Goal: Find specific page/section: Find specific page/section

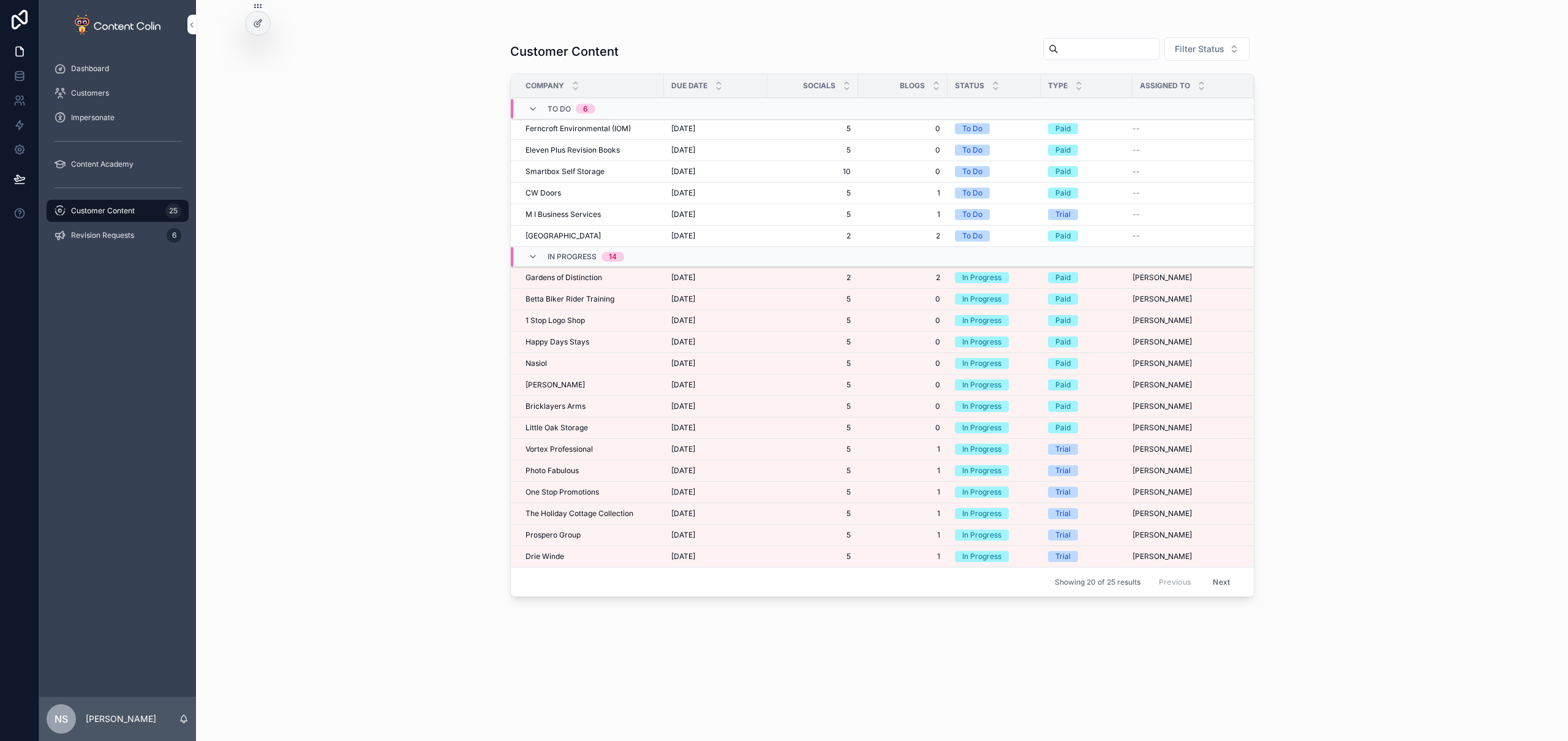
click at [1227, 582] on button "Next" at bounding box center [1222, 582] width 34 height 19
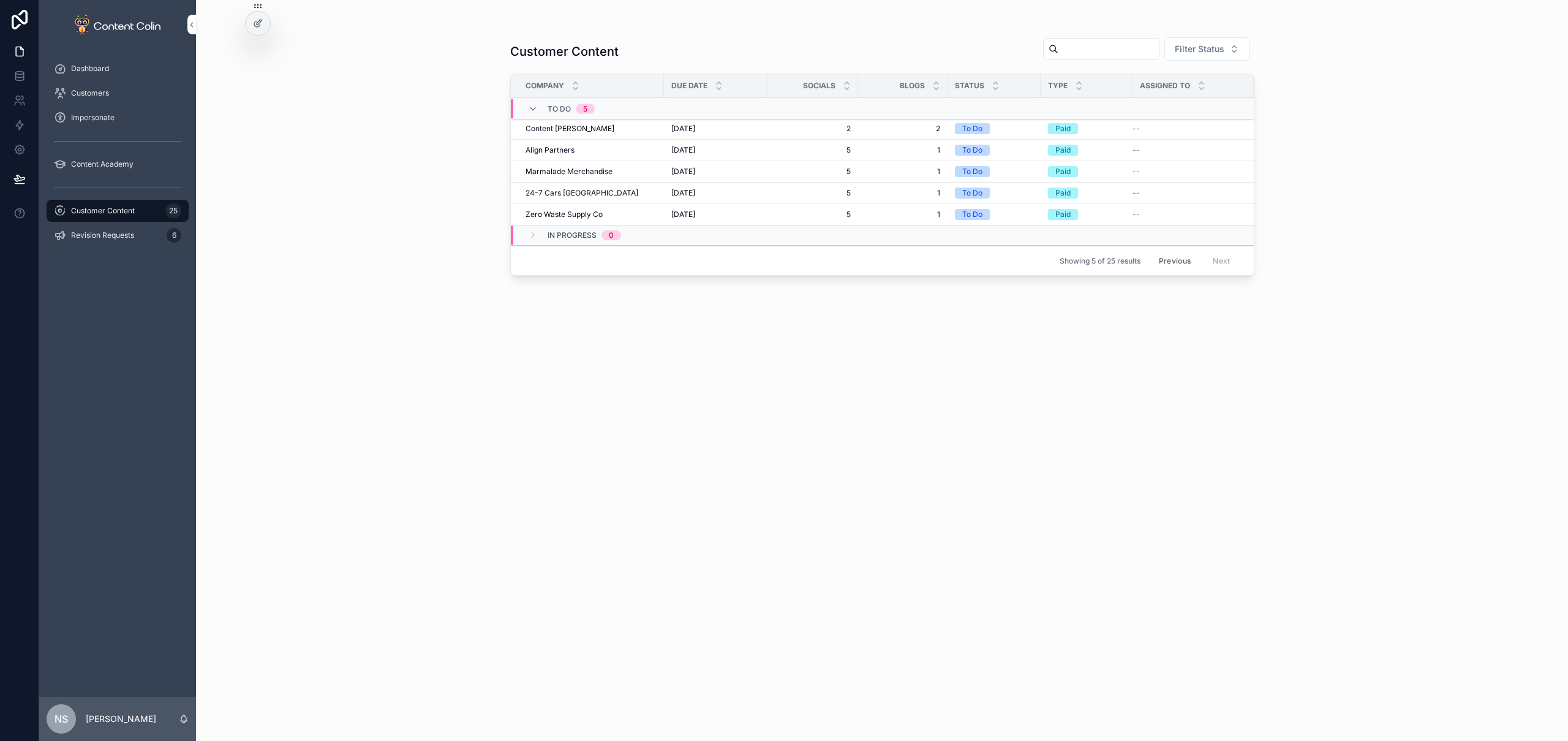
click at [1186, 255] on button "Previous" at bounding box center [1175, 261] width 49 height 19
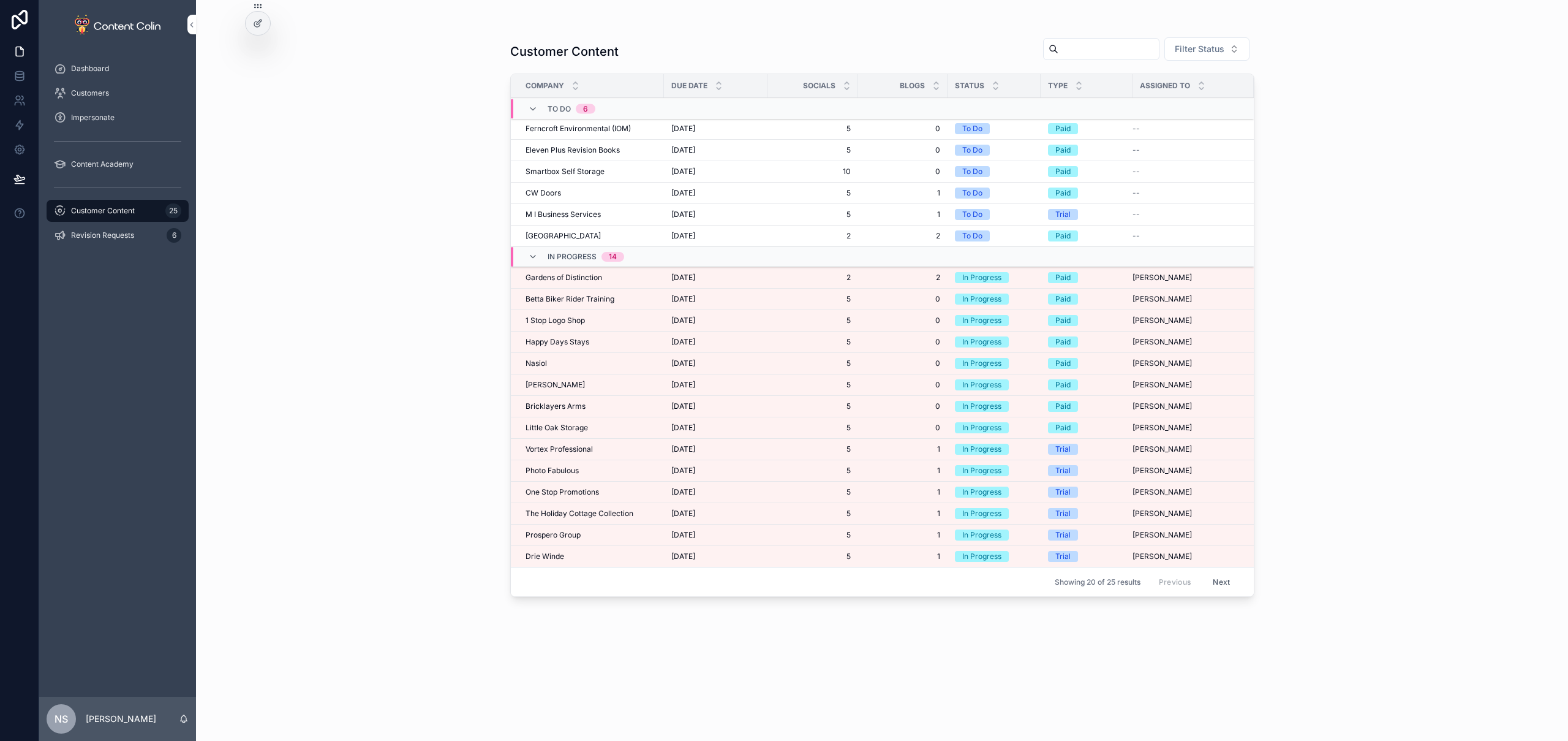
click at [1228, 580] on button "Next" at bounding box center [1222, 582] width 34 height 19
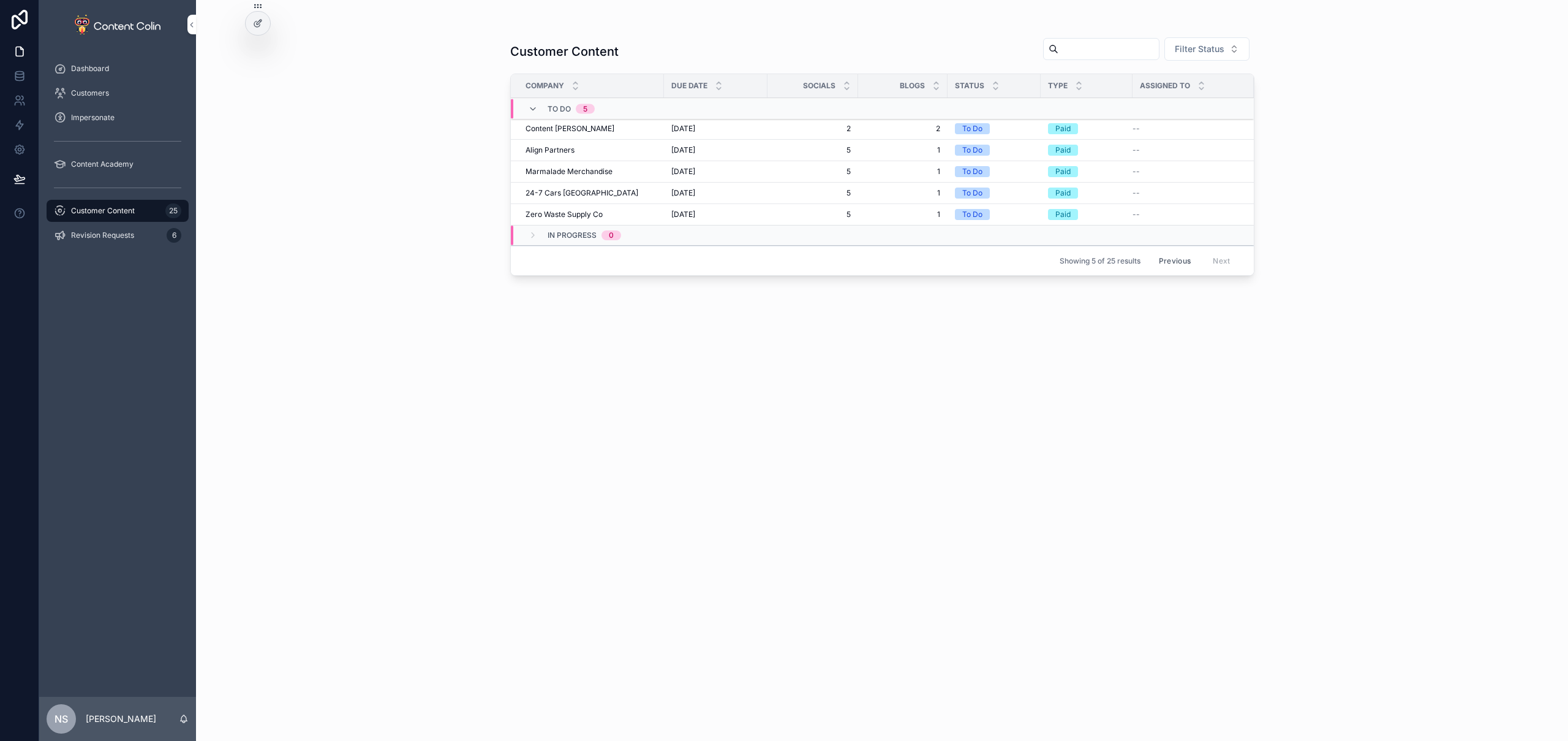
drag, startPoint x: 402, startPoint y: 174, endPoint x: 397, endPoint y: 167, distance: 8.6
click at [402, 174] on div "Customer Content Filter Status Company Due Date Socials Blogs Status Type Assig…" at bounding box center [882, 370] width 1372 height 741
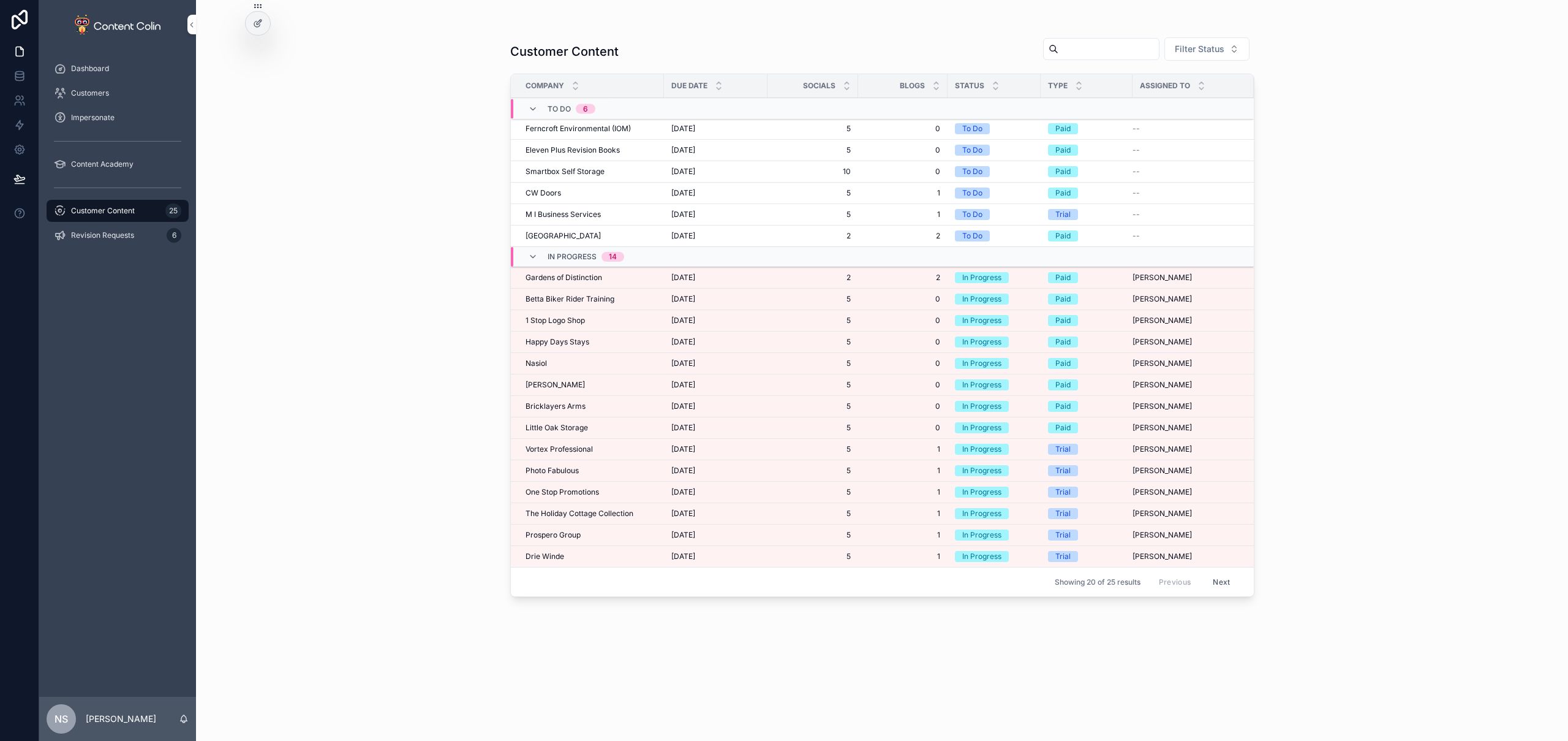
click at [695, 214] on span "[DATE]" at bounding box center [684, 215] width 24 height 10
drag, startPoint x: 1224, startPoint y: 583, endPoint x: 1153, endPoint y: 450, distance: 150.8
click at [1224, 583] on button "Next" at bounding box center [1222, 582] width 34 height 19
